Goal: Check status: Check status

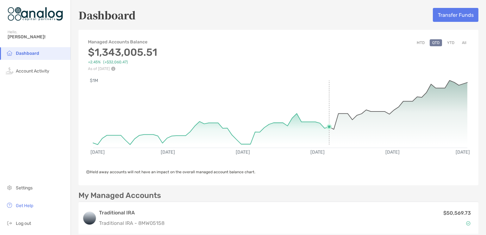
drag, startPoint x: 484, startPoint y: 71, endPoint x: 326, endPoint y: 88, distance: 159.0
click at [326, 88] on rect at bounding box center [280, 110] width 374 height 61
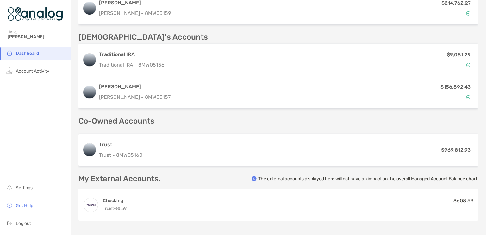
scroll to position [253, 0]
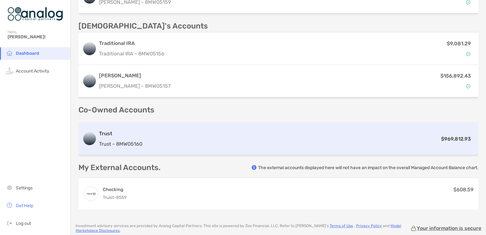
click at [324, 135] on div "$969,812.93" at bounding box center [309, 139] width 329 height 8
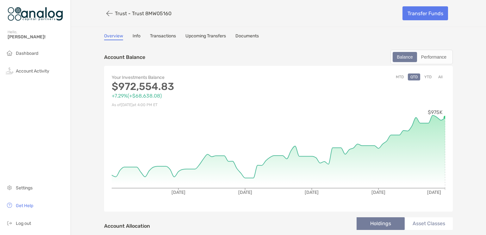
drag, startPoint x: 483, startPoint y: 18, endPoint x: 342, endPoint y: 42, distance: 143.0
click at [231, 90] on div "Your Investments Balance $972,554.83 +7.29% ( +$68,638.08 ) As of [DATE] 4:00 P…" at bounding box center [195, 90] width 167 height 35
drag, startPoint x: 29, startPoint y: 54, endPoint x: 24, endPoint y: 92, distance: 38.6
click at [24, 92] on div "Dashboard Account Activity Settings Get Help Log out" at bounding box center [35, 140] width 70 height 187
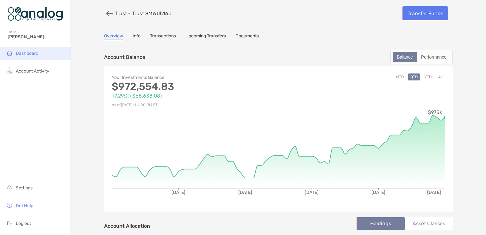
click at [26, 59] on li "Dashboard" at bounding box center [35, 53] width 70 height 13
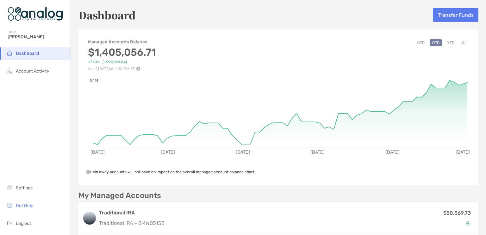
click at [367, 54] on div "Managed Accounts Balance $1,405,056.71 +7.28% ( +$99,069.04 ) As of [DATE] 4:00…" at bounding box center [278, 52] width 400 height 38
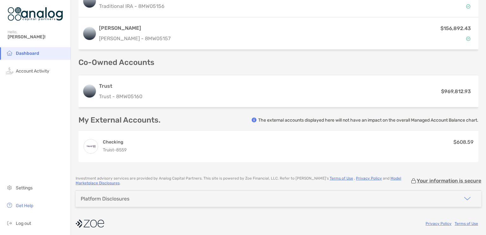
scroll to position [302, 0]
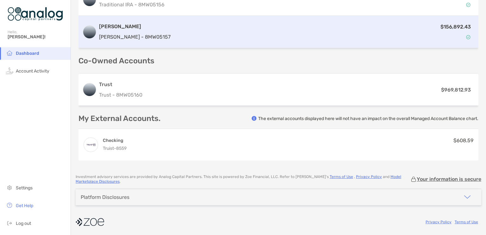
drag, startPoint x: 483, startPoint y: 141, endPoint x: 388, endPoint y: 20, distance: 154.2
click at [388, 20] on div "[PERSON_NAME] [PERSON_NAME] - 8MW05157 $156,892.43" at bounding box center [278, 32] width 400 height 32
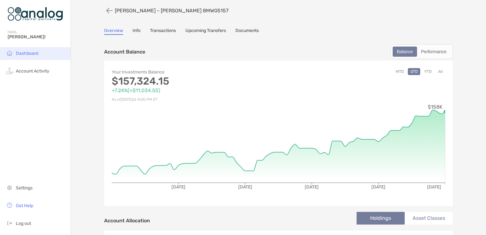
click at [12, 56] on img at bounding box center [10, 53] width 8 height 8
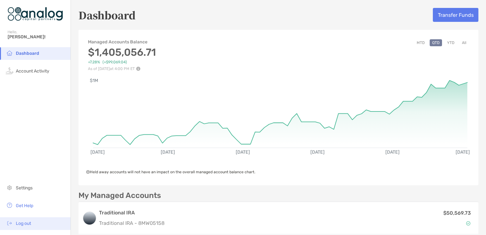
click at [21, 223] on span "Log out" at bounding box center [23, 222] width 15 height 5
